Goal: Download file/media

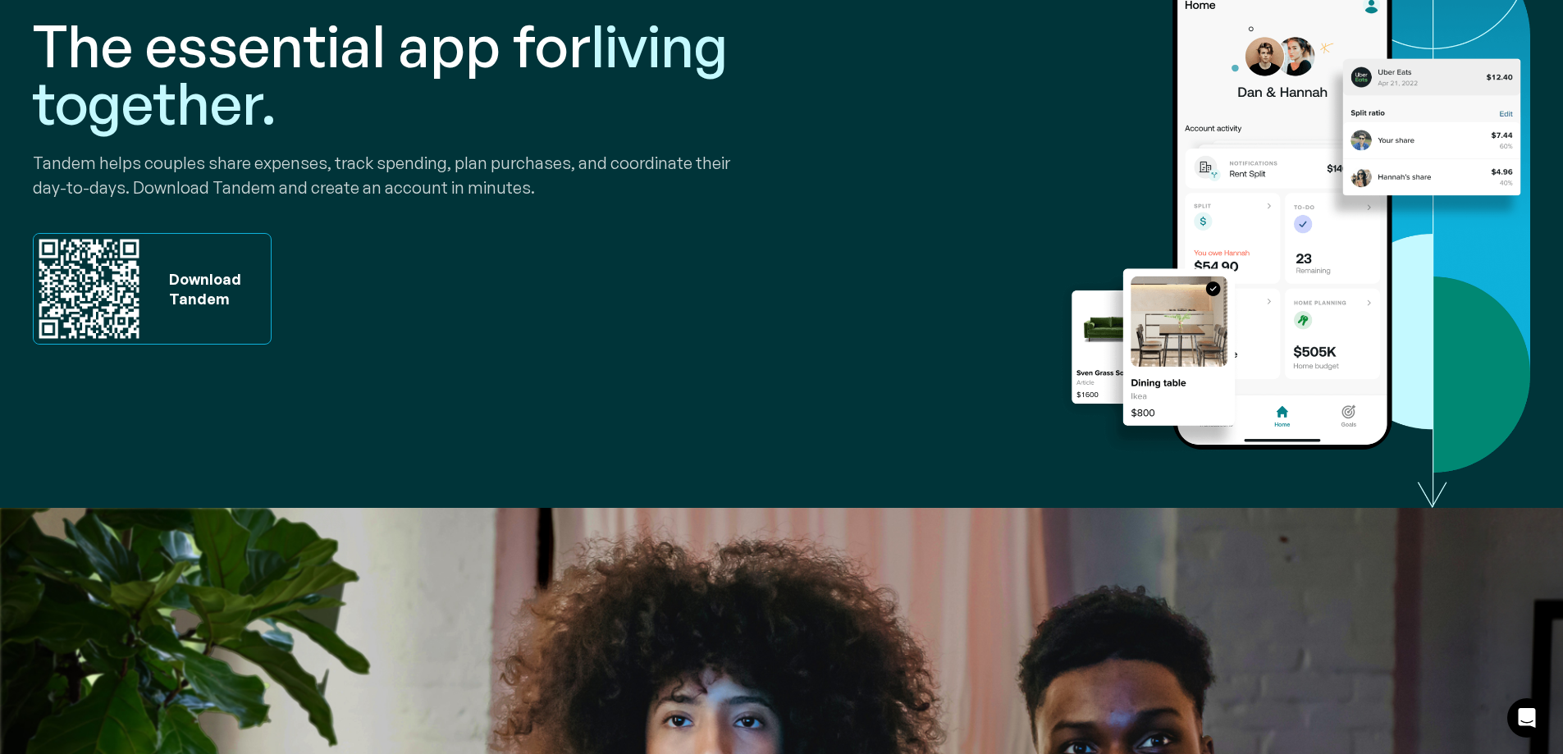
scroll to position [249, 0]
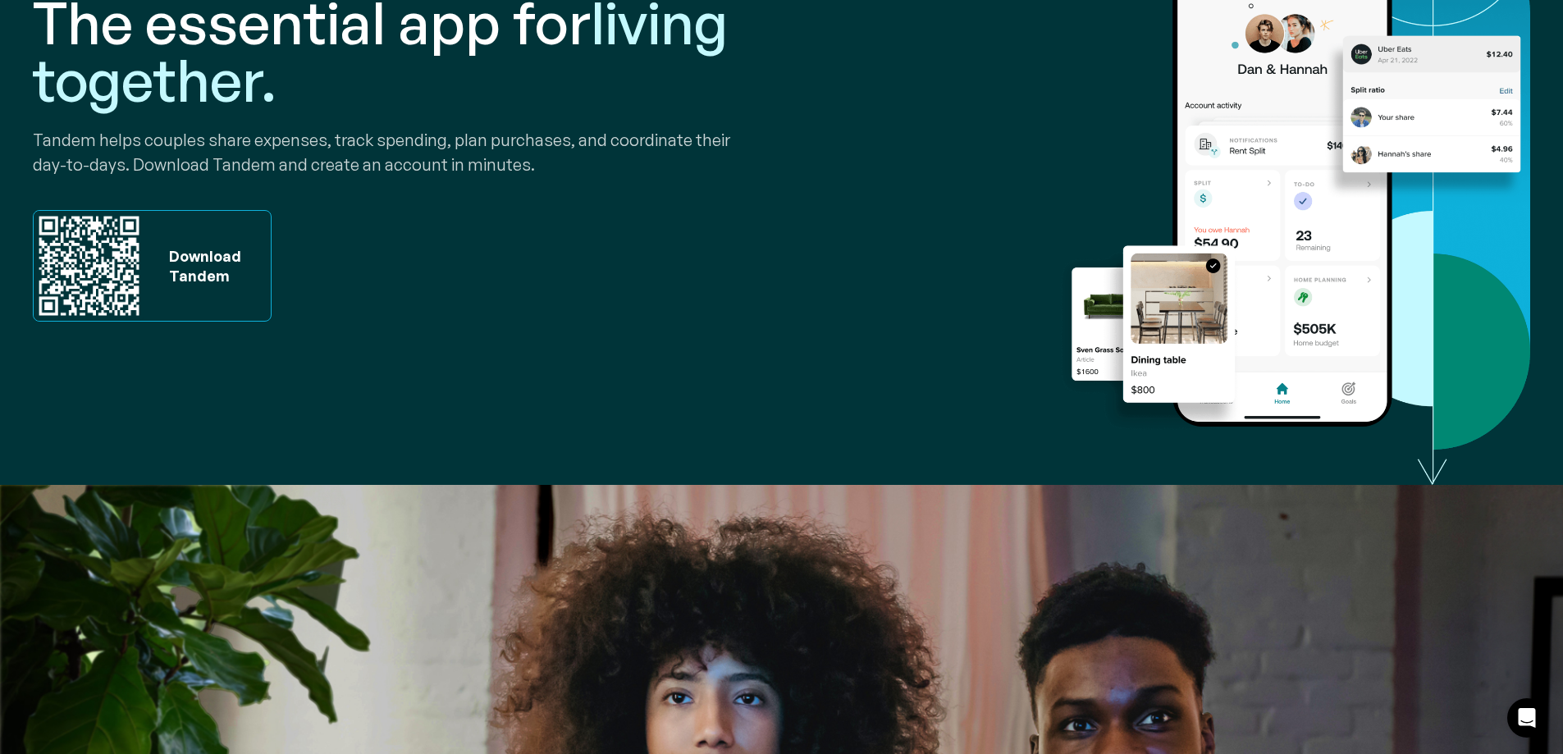
click at [205, 250] on div "Download Tandem" at bounding box center [201, 265] width 80 height 39
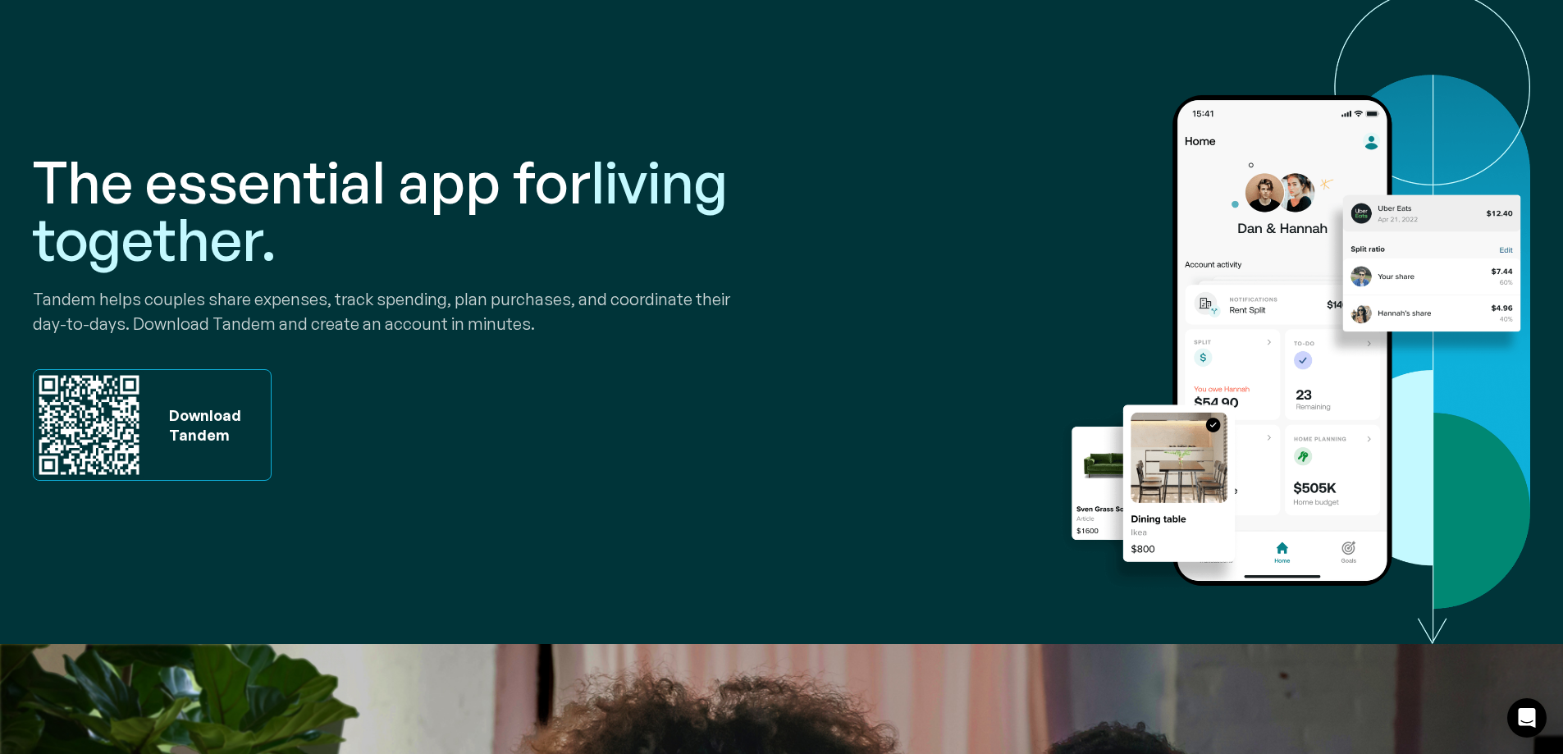
scroll to position [0, 0]
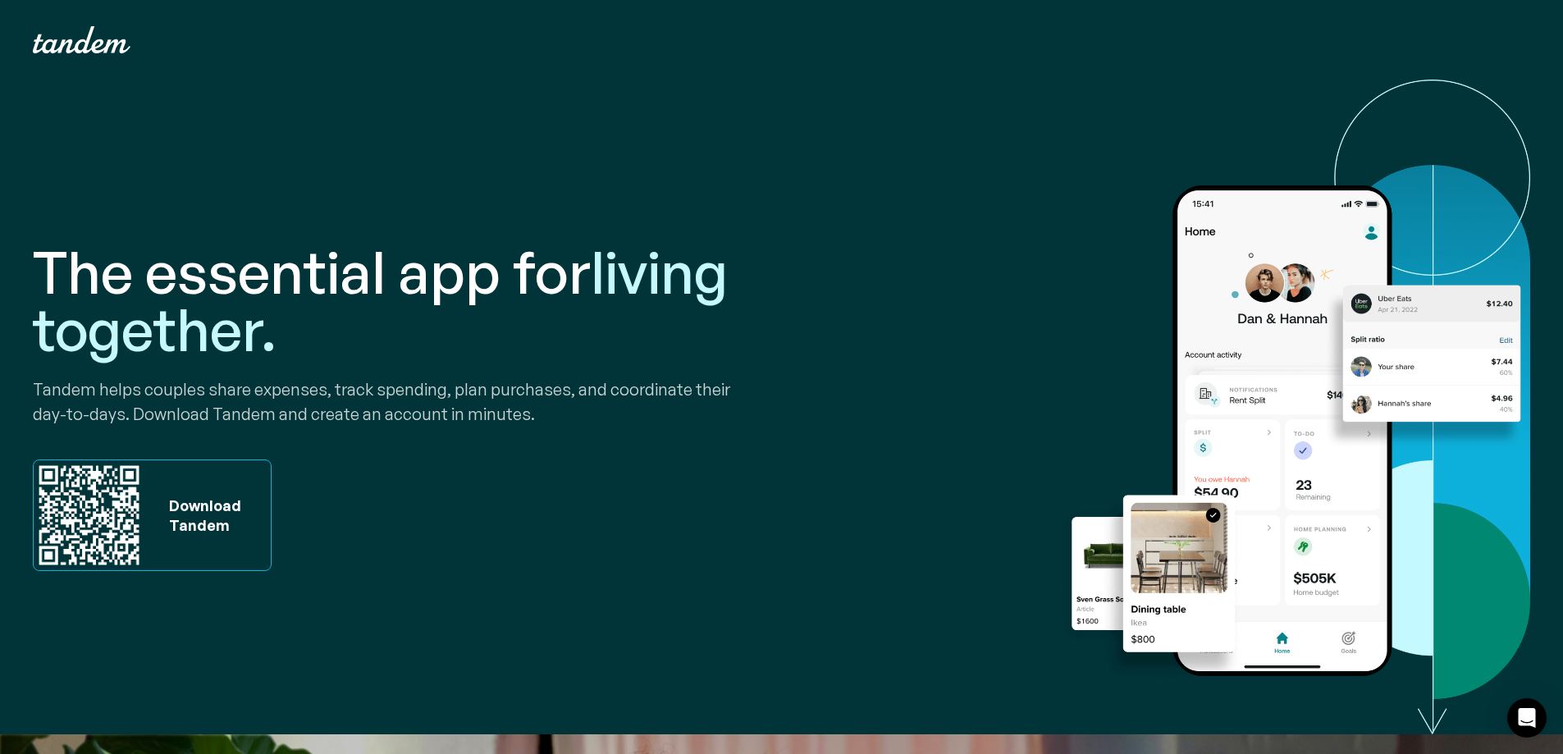
click at [199, 508] on div "Download Tandem" at bounding box center [201, 515] width 80 height 39
click at [71, 53] on img "home" at bounding box center [82, 39] width 98 height 27
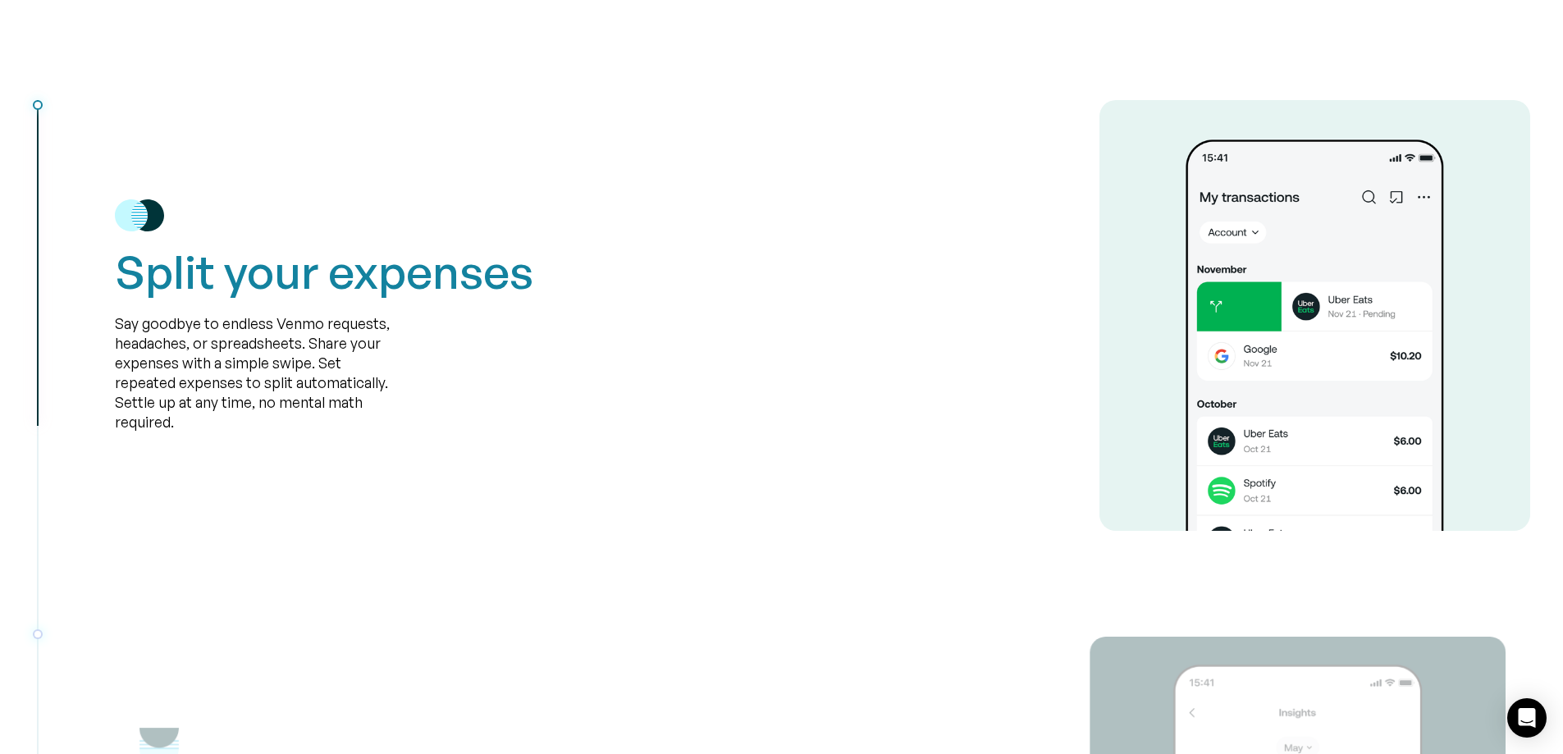
scroll to position [2134, 0]
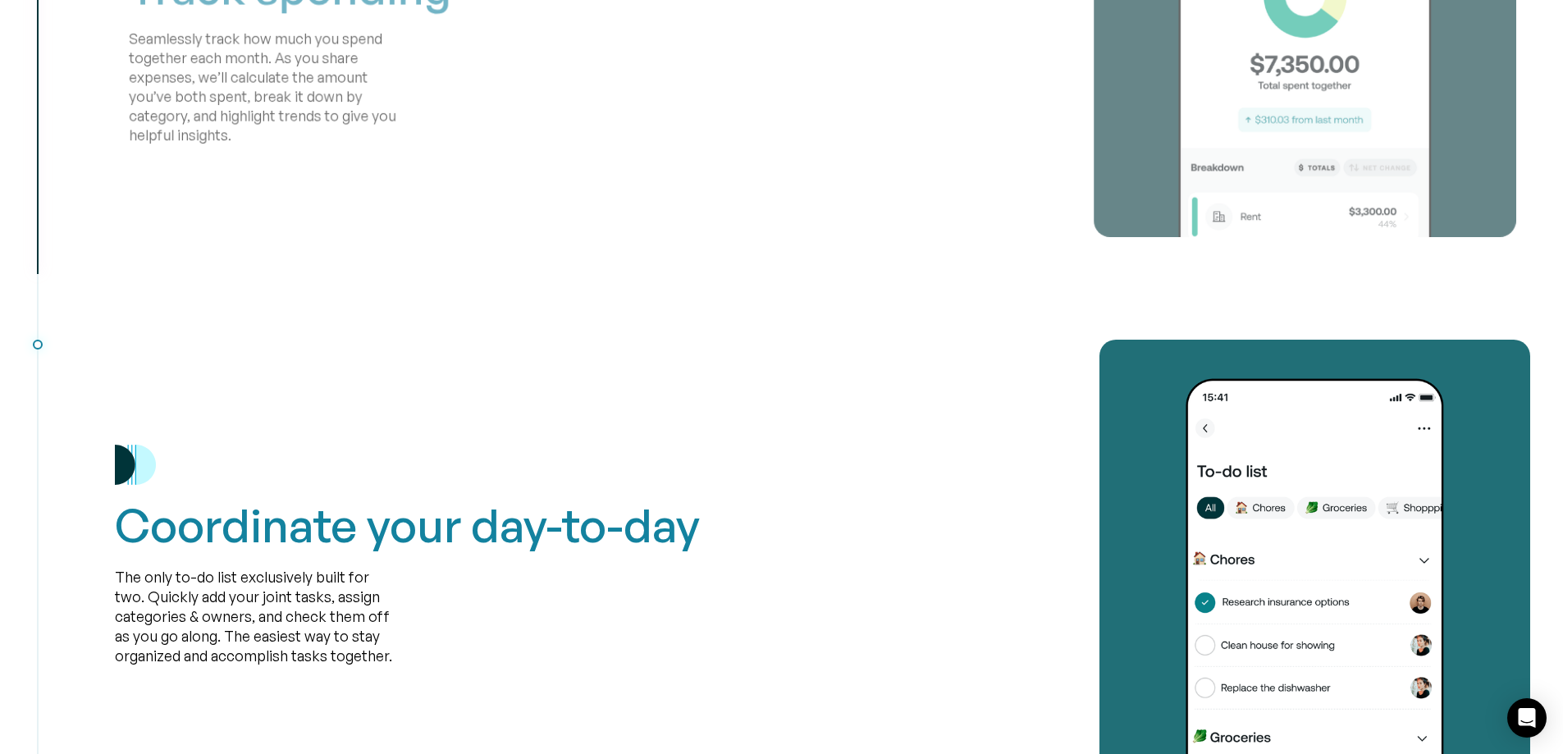
drag, startPoint x: 535, startPoint y: 155, endPoint x: 540, endPoint y: 176, distance: 21.1
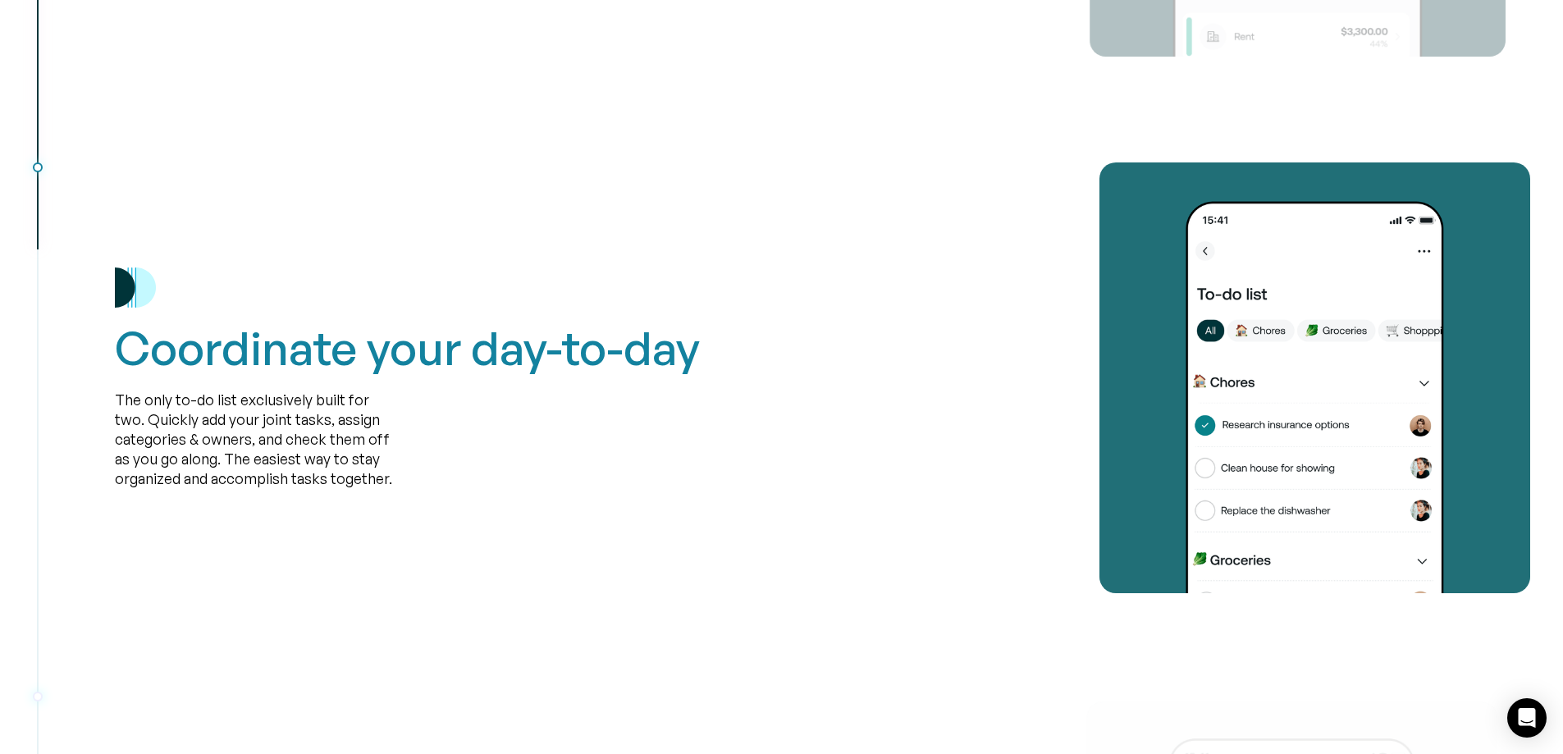
scroll to position [3051, 0]
